Goal: Transaction & Acquisition: Book appointment/travel/reservation

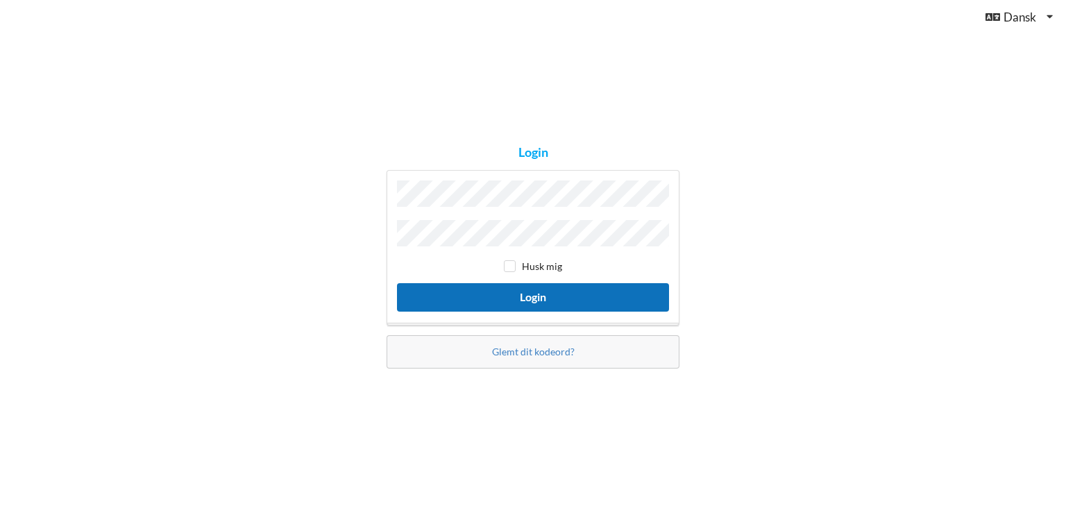
click at [558, 302] on button "Login" at bounding box center [533, 297] width 272 height 28
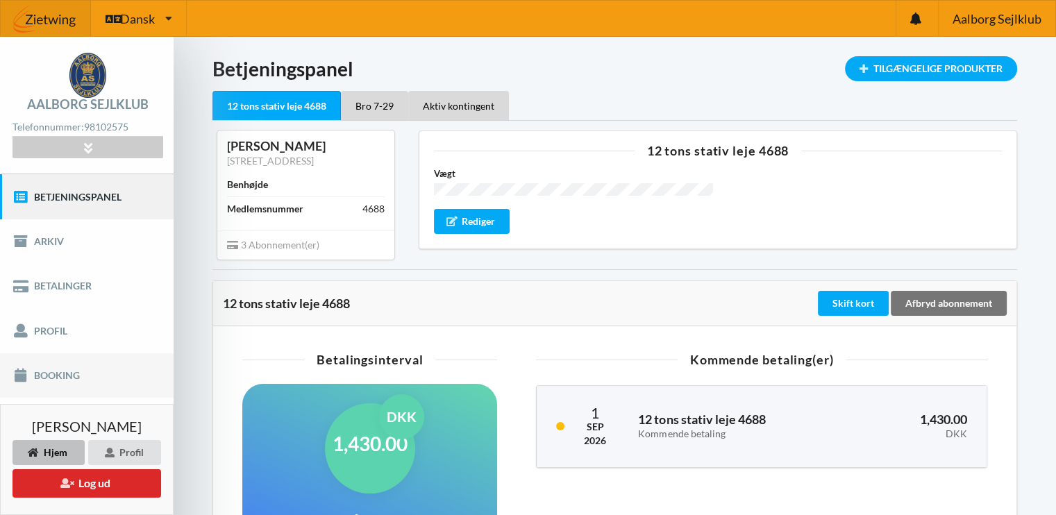
click at [55, 380] on link "Booking" at bounding box center [87, 375] width 174 height 44
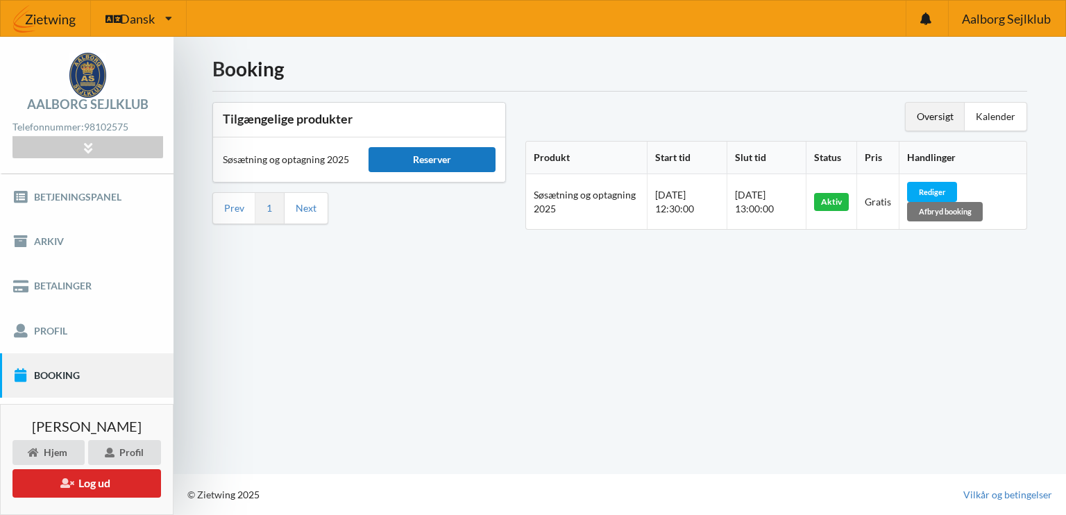
click at [416, 162] on div "Reserver" at bounding box center [432, 159] width 126 height 25
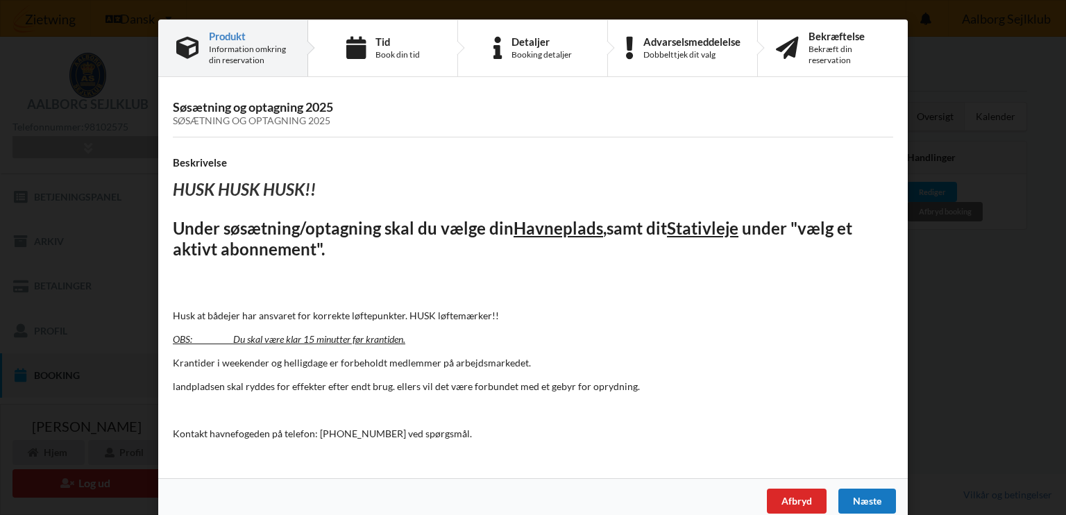
click at [866, 494] on div "Næste" at bounding box center [868, 501] width 58 height 25
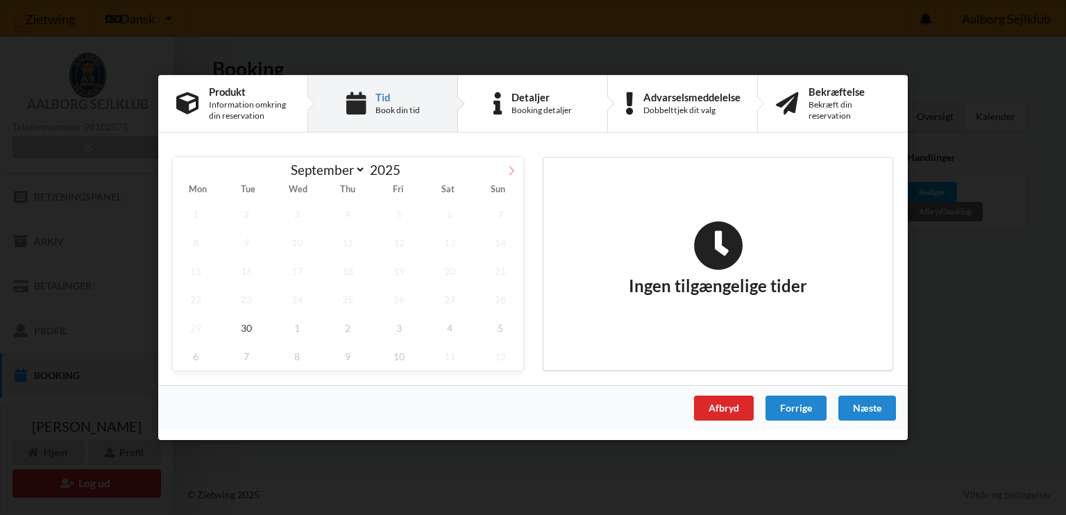
click at [511, 171] on icon at bounding box center [512, 171] width 10 height 10
select select "9"
click at [398, 210] on span "3" at bounding box center [399, 214] width 46 height 28
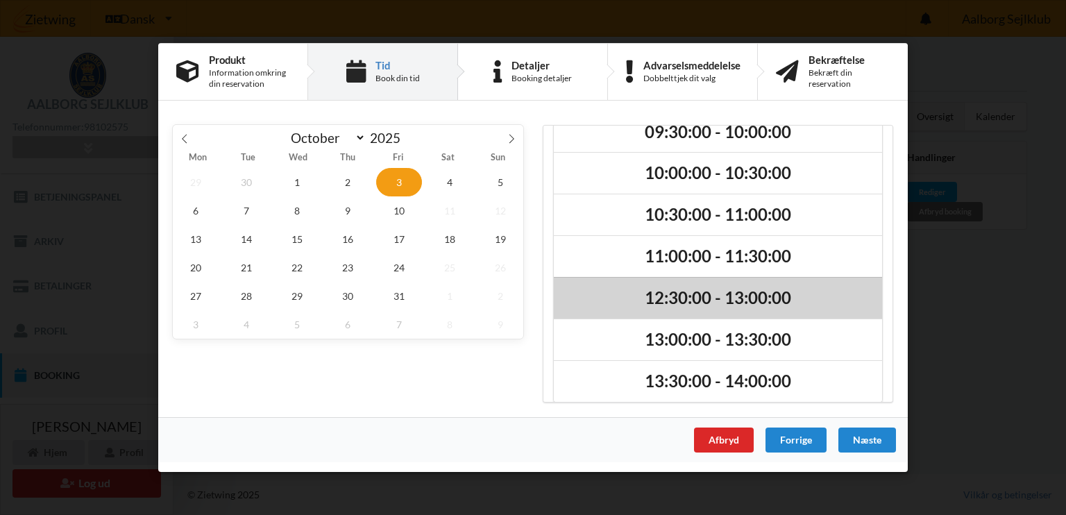
scroll to position [74, 0]
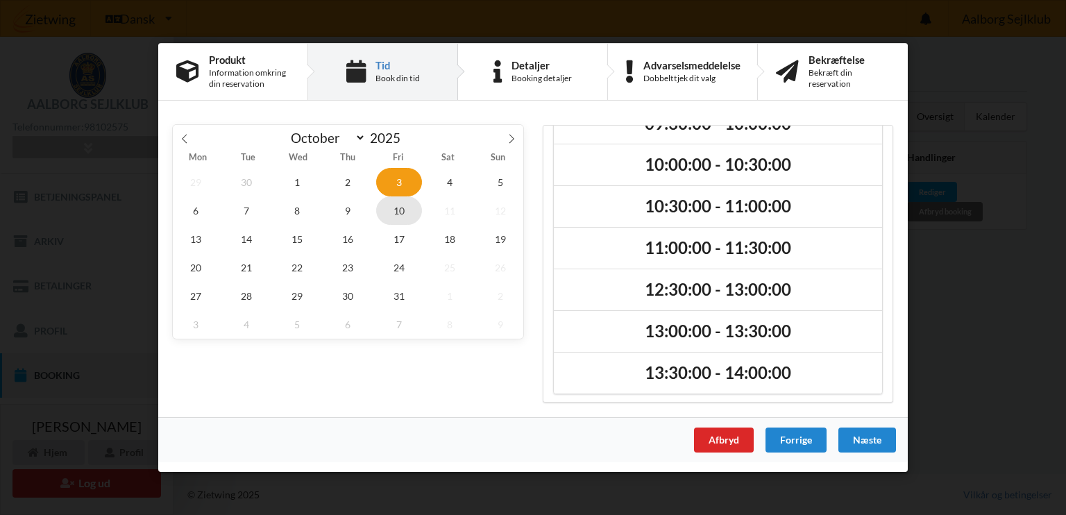
click at [410, 208] on span "10" at bounding box center [399, 210] width 46 height 28
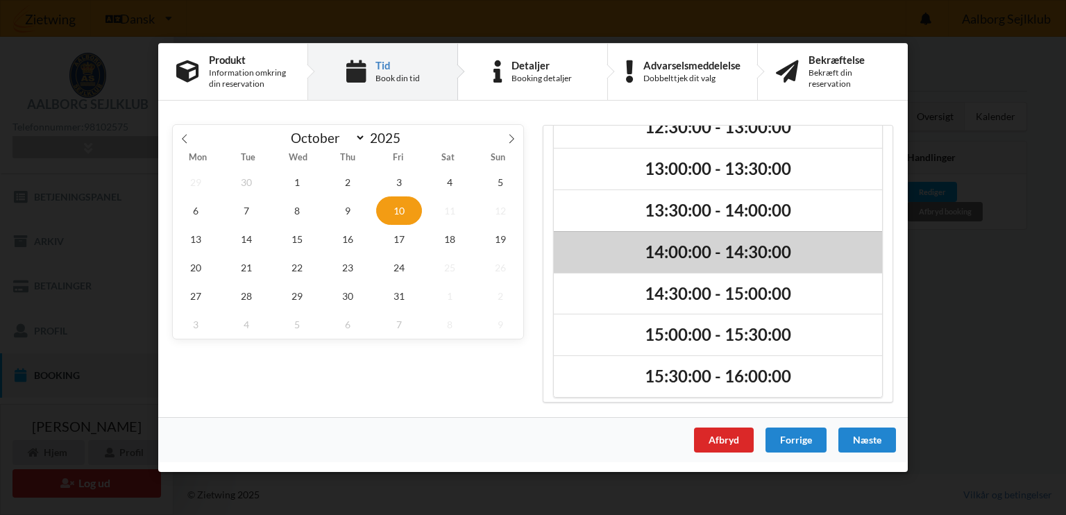
scroll to position [199, 0]
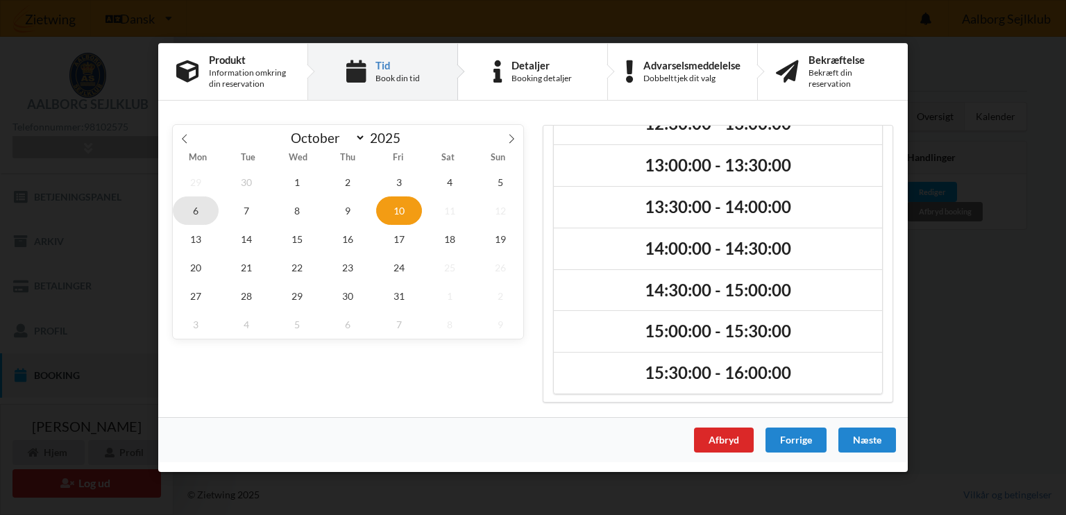
click at [189, 202] on span "6" at bounding box center [196, 210] width 46 height 28
click at [397, 181] on span "3" at bounding box center [399, 182] width 46 height 28
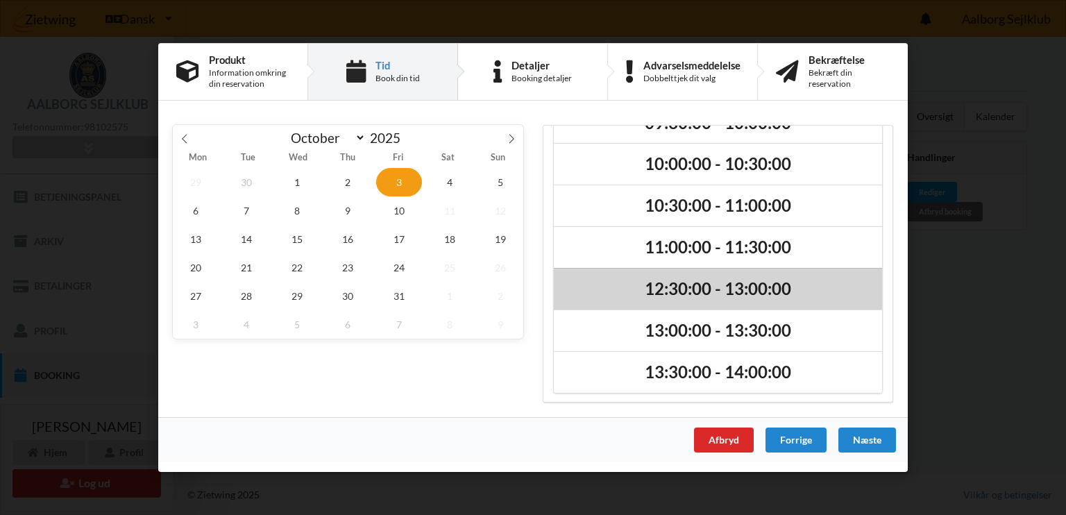
scroll to position [74, 0]
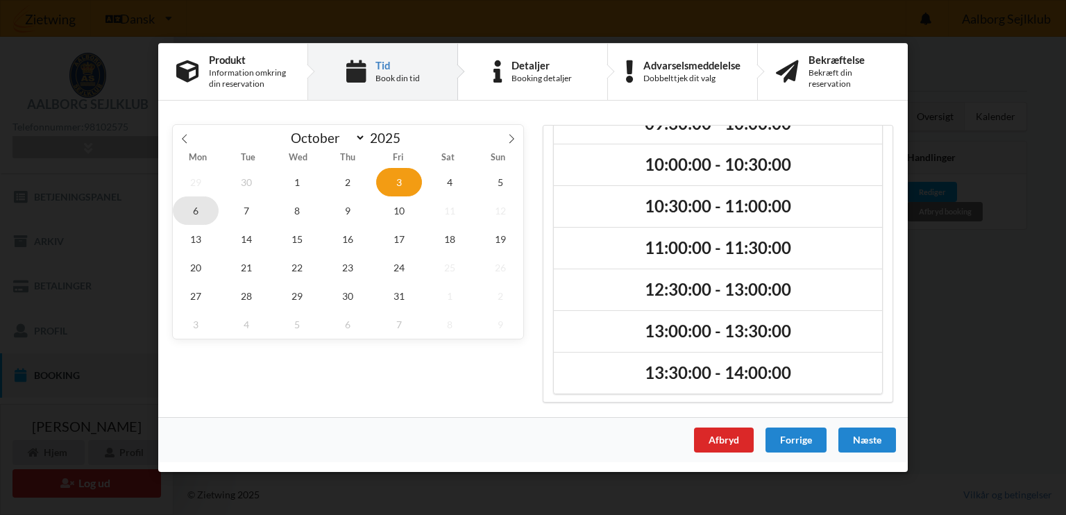
click at [198, 208] on span "6" at bounding box center [196, 210] width 46 height 28
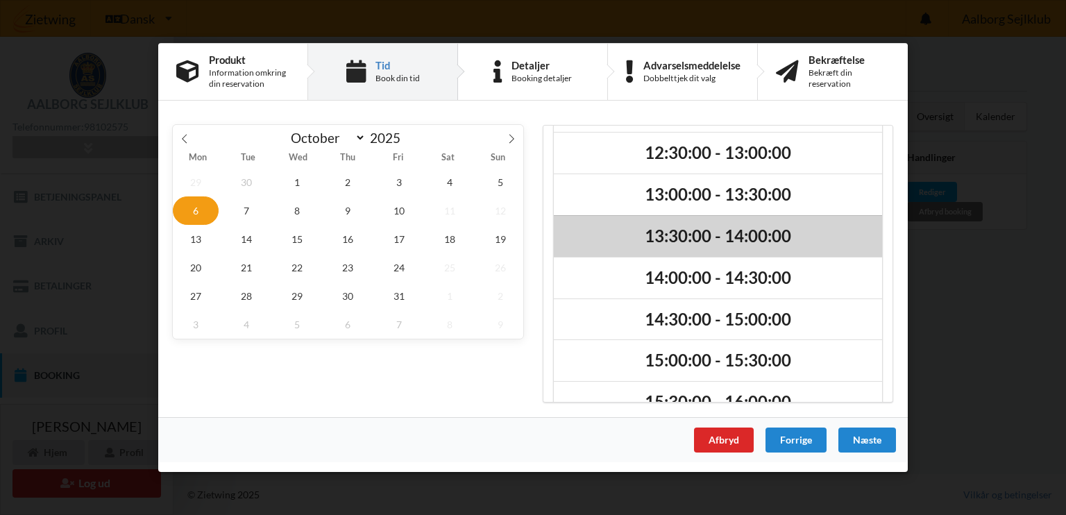
scroll to position [199, 0]
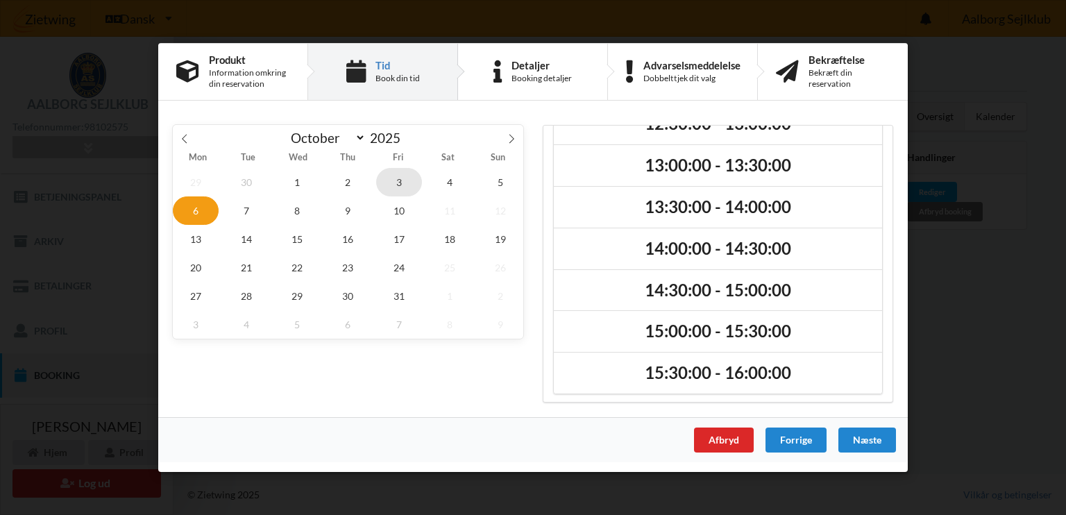
click at [400, 178] on span "3" at bounding box center [399, 182] width 46 height 28
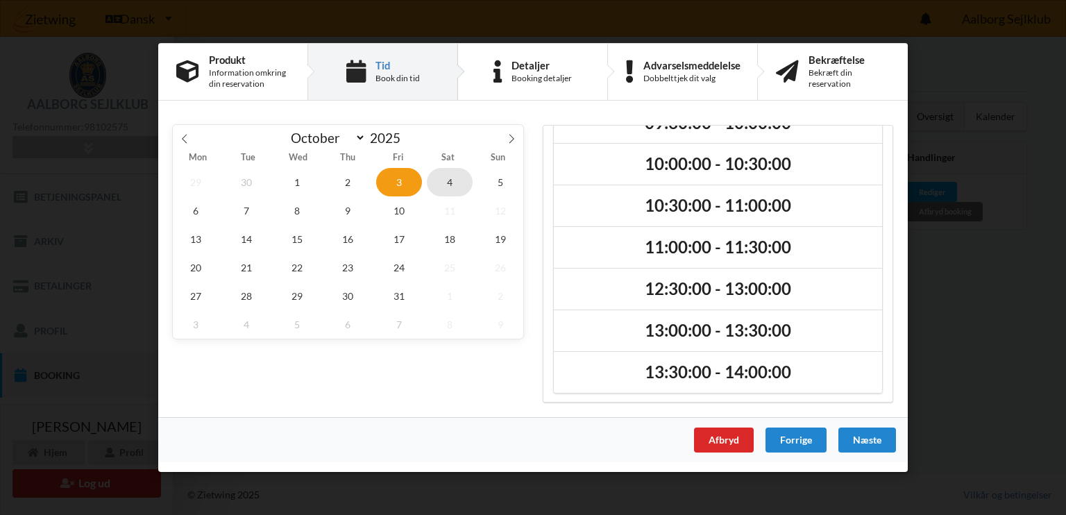
click at [453, 180] on span "4" at bounding box center [450, 182] width 46 height 28
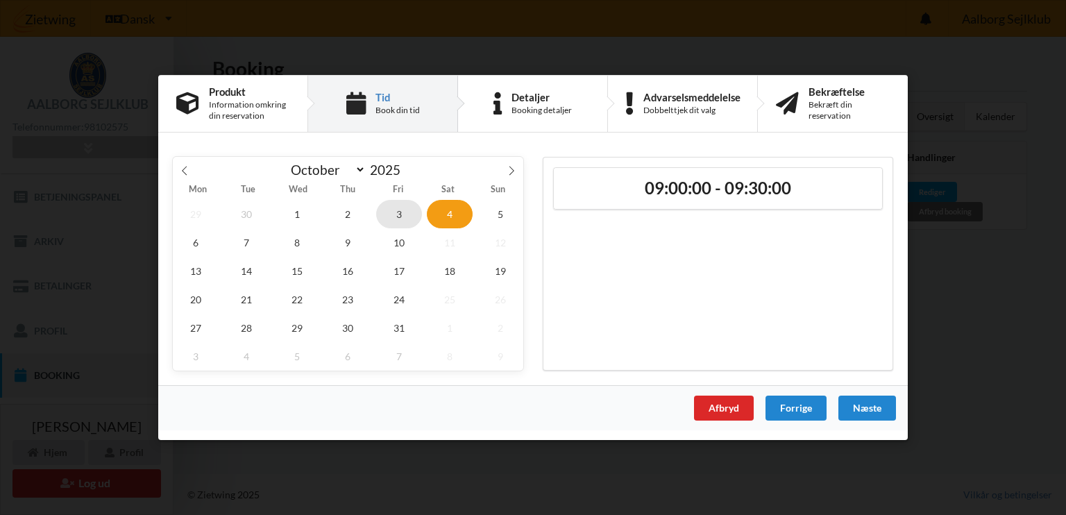
click at [395, 213] on span "3" at bounding box center [399, 214] width 46 height 28
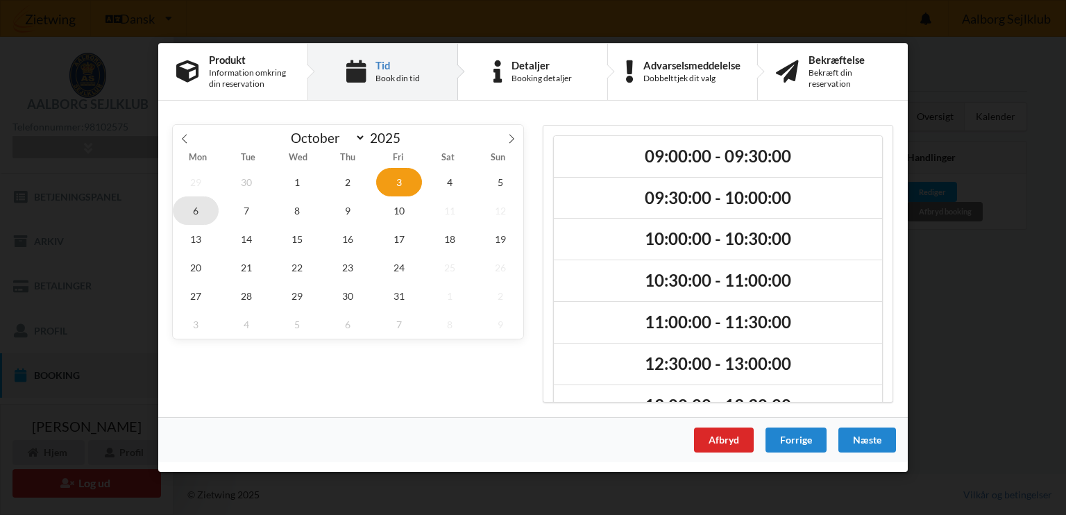
click at [197, 210] on span "6" at bounding box center [196, 210] width 46 height 28
click at [398, 177] on span "3" at bounding box center [399, 182] width 46 height 28
click at [196, 209] on span "6" at bounding box center [196, 210] width 46 height 28
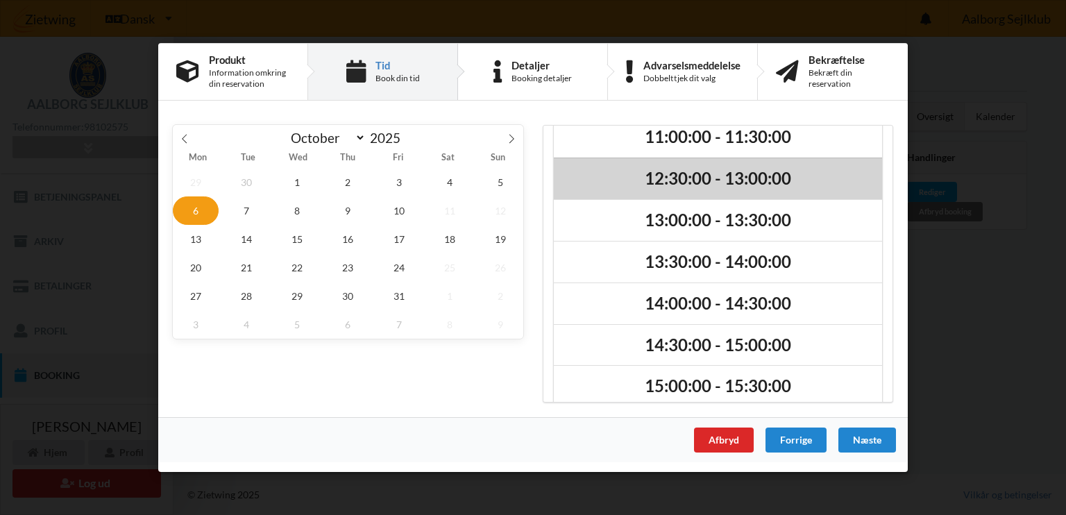
scroll to position [199, 0]
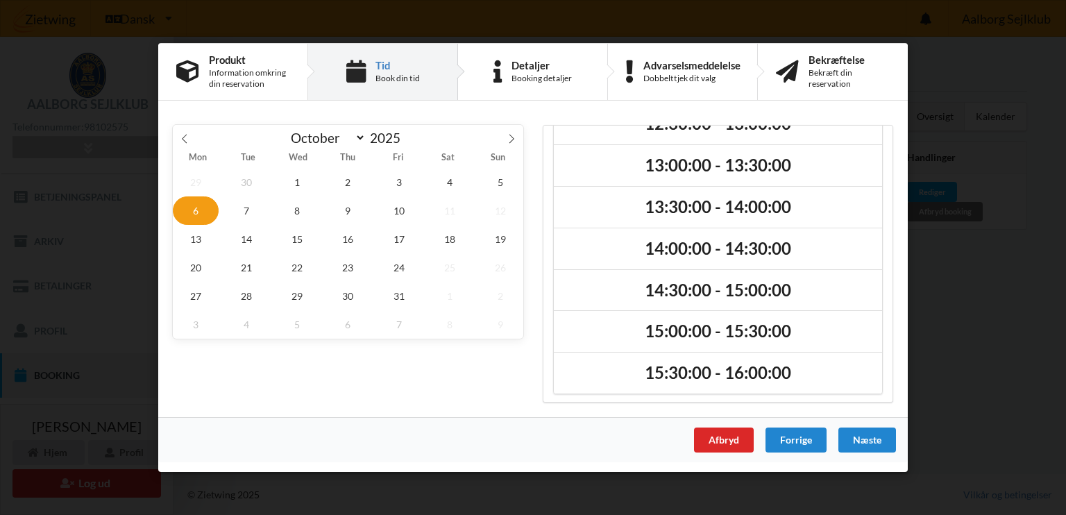
click at [991, 388] on div "Handelsbetingelser Ved at benytte dig af Virksomhedens juridiske navn services …" at bounding box center [533, 257] width 1066 height 515
